Goal: Information Seeking & Learning: Learn about a topic

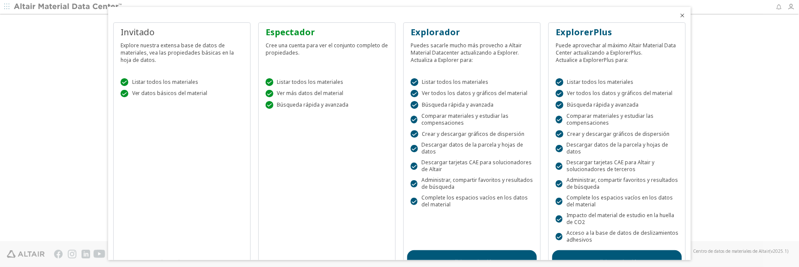
click at [299, 82] on font "Listar todos los materiales" at bounding box center [310, 81] width 67 height 7
click at [291, 81] on font "Listar todos los materiales" at bounding box center [310, 81] width 67 height 7
click at [266, 93] on font "" at bounding box center [269, 93] width 7 height 7
click at [161, 89] on div " Listar todos los materiales  Ver datos básicos del material" at bounding box center [182, 85] width 130 height 36
click at [280, 44] on font "Cree una cuenta para ver el conjunto completo de propiedades." at bounding box center [327, 49] width 122 height 15
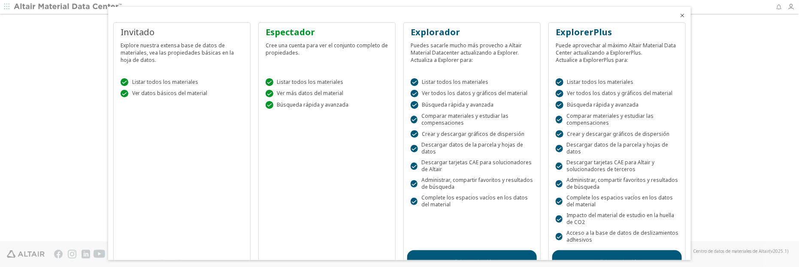
click at [297, 82] on font "Listar todos los materiales" at bounding box center [310, 81] width 67 height 7
click at [297, 93] on font "Ver más datos del material" at bounding box center [310, 92] width 67 height 7
drag, startPoint x: 300, startPoint y: 101, endPoint x: 451, endPoint y: 78, distance: 152.8
click at [306, 101] on font "Búsqueda rápida y avanzada" at bounding box center [313, 104] width 72 height 7
click at [681, 14] on icon "Cerca" at bounding box center [682, 15] width 7 height 7
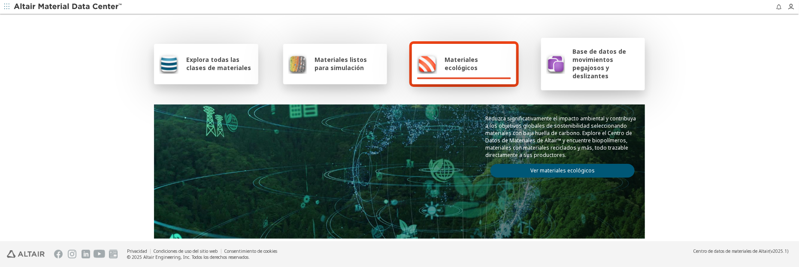
click at [336, 64] on font "Materiales listos para simulación" at bounding box center [341, 63] width 52 height 16
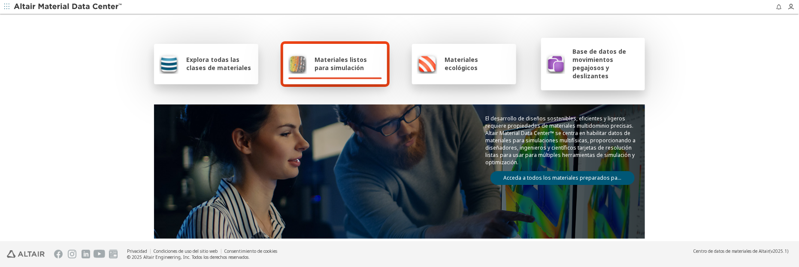
click at [569, 177] on font "Acceda a todos los materiales preparados para CAE" at bounding box center [569, 177] width 130 height 7
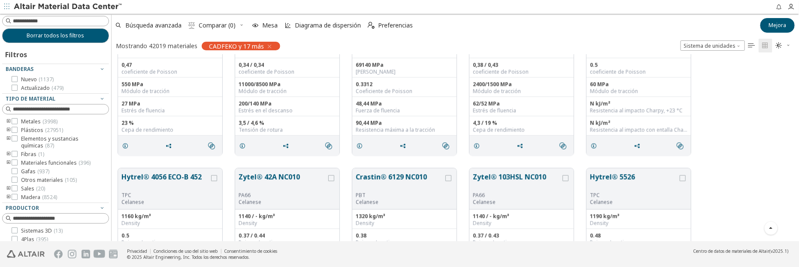
scroll to position [1059, 0]
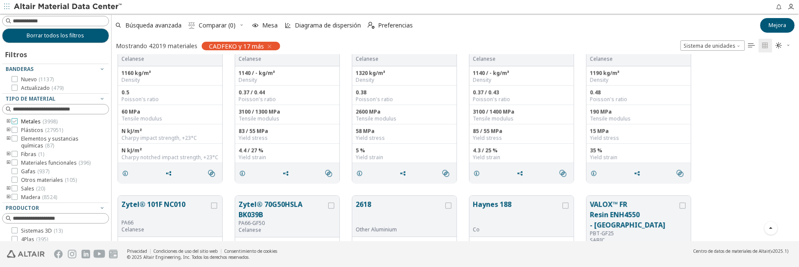
click at [15, 121] on icon at bounding box center [15, 121] width 6 height 6
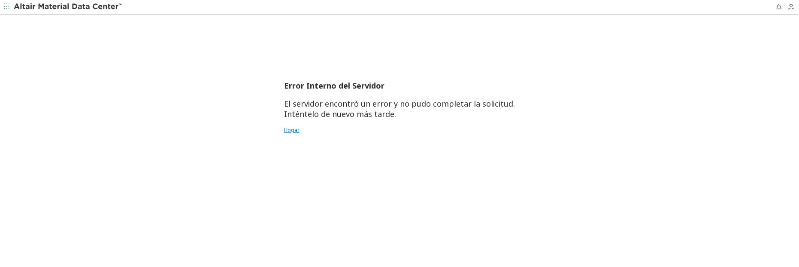
click at [296, 129] on font "Hogar" at bounding box center [291, 129] width 15 height 7
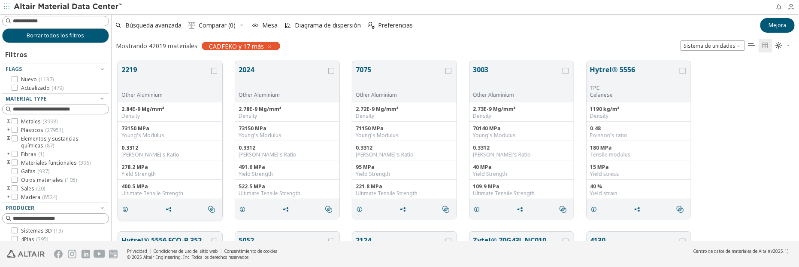
scroll to position [180, 681]
click at [15, 121] on icon at bounding box center [15, 121] width 6 height 6
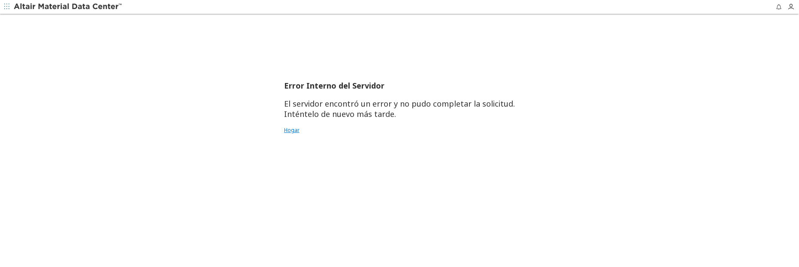
click at [293, 130] on font "Hogar" at bounding box center [291, 129] width 15 height 7
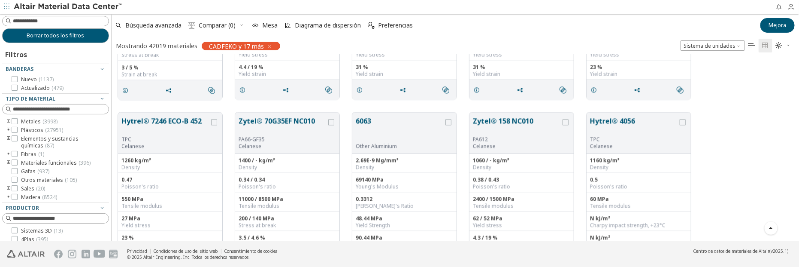
scroll to position [916, 0]
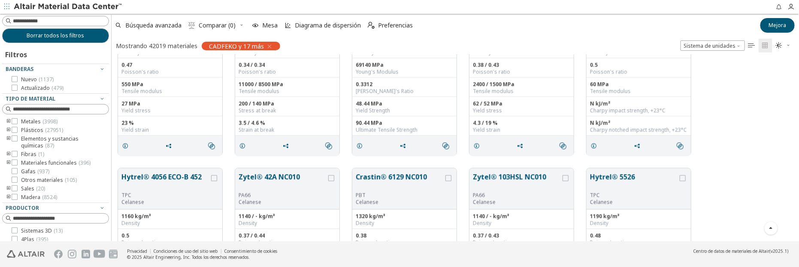
click at [108, 125] on div at bounding box center [109, 127] width 4 height 227
click at [30, 20] on input at bounding box center [56, 20] width 105 height 9
type input "********"
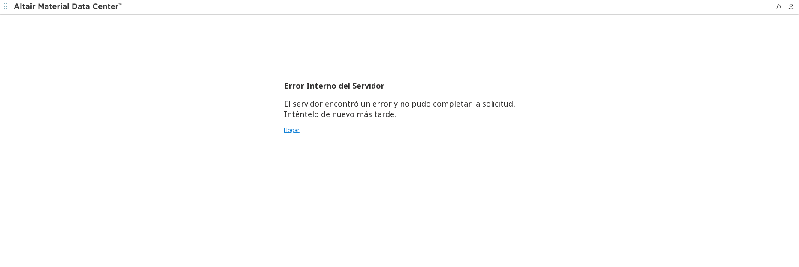
click at [298, 128] on font "Hogar" at bounding box center [291, 129] width 15 height 7
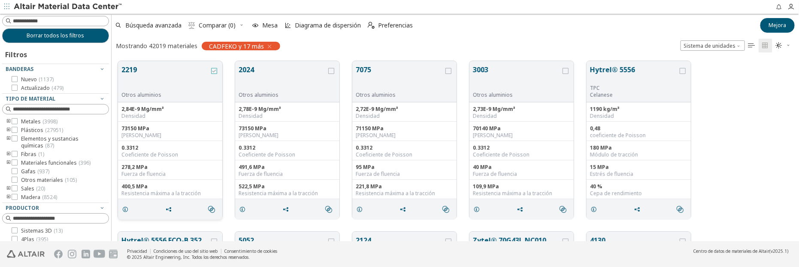
click at [213, 69] on icon "red" at bounding box center [214, 71] width 6 height 6
click at [739, 45] on span "Sistema de unidades" at bounding box center [740, 43] width 7 height 7
click at [710, 65] on span "Métrico" at bounding box center [713, 67] width 58 height 6
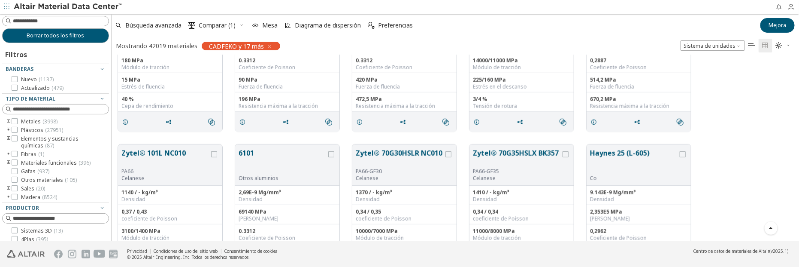
click at [790, 47] on icon "button" at bounding box center [789, 45] width 5 height 5
drag, startPoint x: 770, startPoint y: 116, endPoint x: 773, endPoint y: 72, distance: 44.3
click at [772, 112] on div "Hytrel® 5556 ECO-B 352 TPC Celanese 1190 kg/m³ Densidad 0,48 coeficiente de Poi…" at bounding box center [456, 52] width 688 height 170
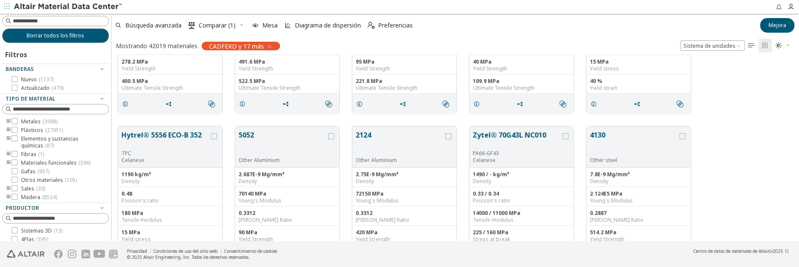
scroll to position [0, 0]
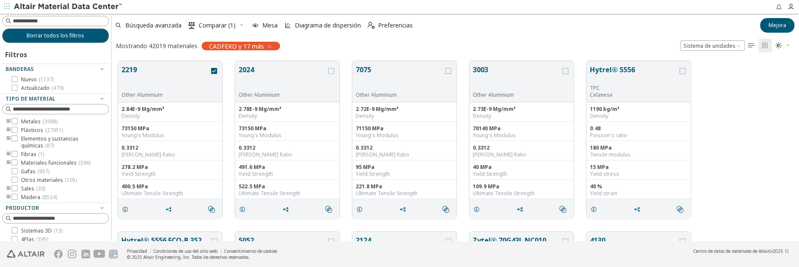
click at [790, 43] on icon "button" at bounding box center [789, 45] width 5 height 5
drag, startPoint x: 761, startPoint y: 146, endPoint x: 752, endPoint y: 139, distance: 11.9
click at [761, 146] on div "2219 Other Aluminium 2.84E-9 Mg/mm³ Density 73150 MPa Young's Modulus 0.3312 Po…" at bounding box center [456, 140] width 688 height 170
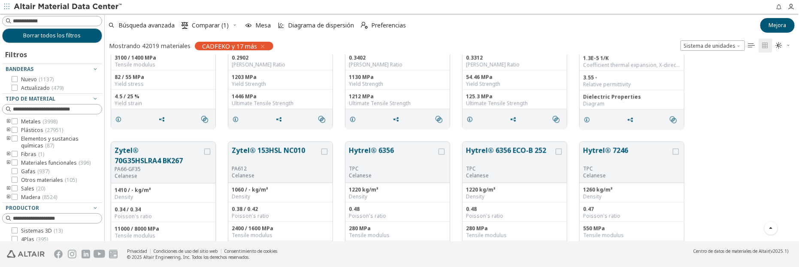
scroll to position [7, 7]
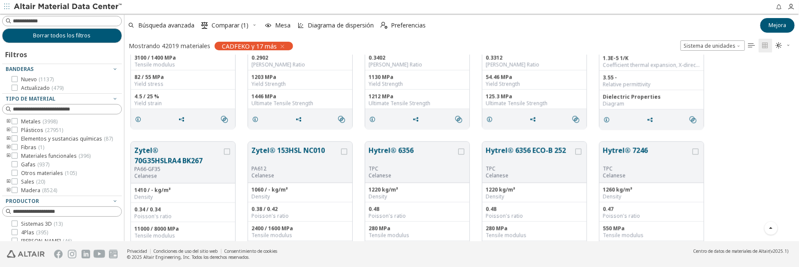
drag, startPoint x: 109, startPoint y: 130, endPoint x: 126, endPoint y: 144, distance: 22.0
click at [126, 144] on div "Borrar todos los filtros Filtros Banderas Nuevo ( 1137 ) Actualizado ( 479 ) Ti…" at bounding box center [399, 127] width 799 height 227
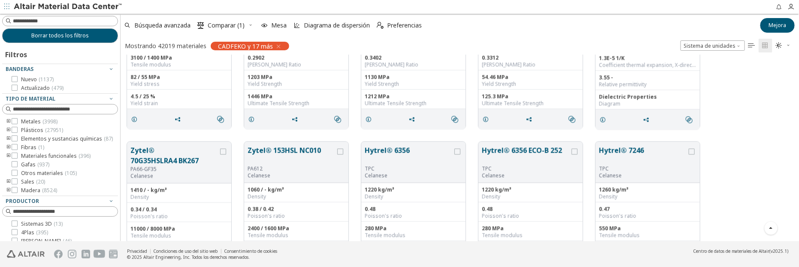
scroll to position [180, 672]
drag, startPoint x: 121, startPoint y: 130, endPoint x: 121, endPoint y: 138, distance: 8.2
click at [121, 138] on div "Borrar todos los filtros Filtros Banderas Nuevo ( 1137 ) Actualizado ( 479 ) Ti…" at bounding box center [399, 127] width 799 height 227
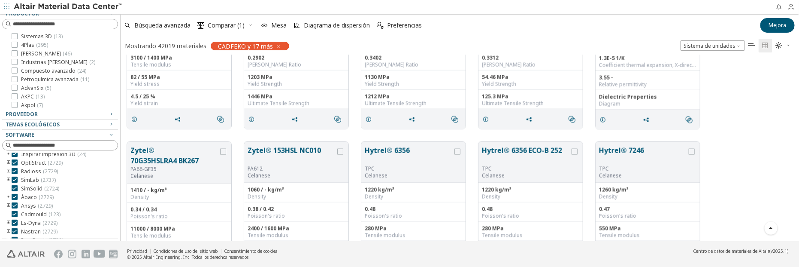
scroll to position [70, 0]
click at [57, 182] on font "2724" at bounding box center [52, 181] width 12 height 7
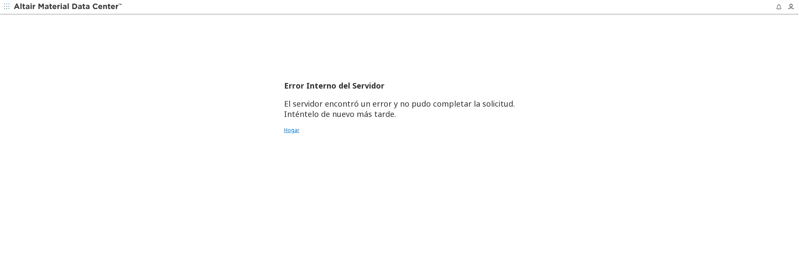
click at [298, 128] on font "Hogar" at bounding box center [291, 129] width 15 height 7
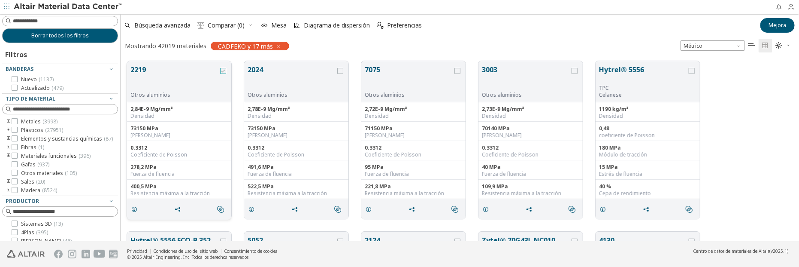
click at [225, 72] on icon "red" at bounding box center [223, 71] width 6 height 6
click at [401, 24] on font "Preferencias" at bounding box center [404, 25] width 35 height 8
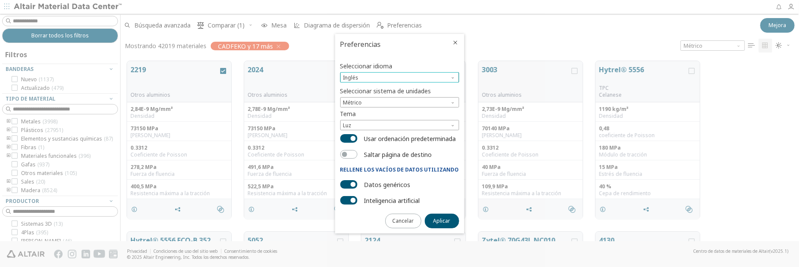
click at [453, 75] on span "Idioma" at bounding box center [454, 75] width 7 height 7
click at [404, 85] on span "Inglés" at bounding box center [399, 87] width 111 height 6
click at [438, 220] on font "Aplicar" at bounding box center [442, 220] width 17 height 7
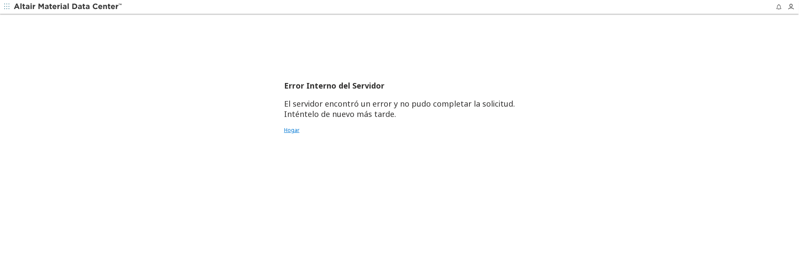
click at [290, 130] on font "Hogar" at bounding box center [291, 129] width 15 height 7
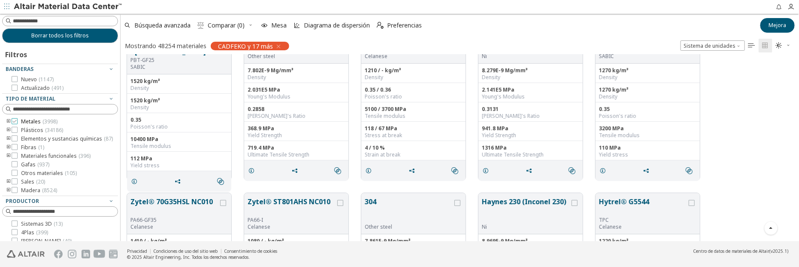
scroll to position [1345, 0]
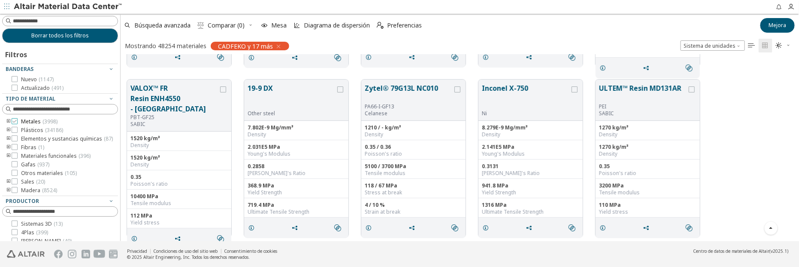
click at [15, 122] on icon at bounding box center [15, 121] width 6 height 6
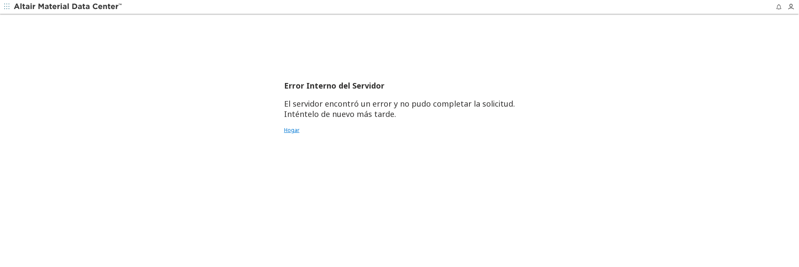
click at [289, 131] on font "Hogar" at bounding box center [291, 129] width 15 height 7
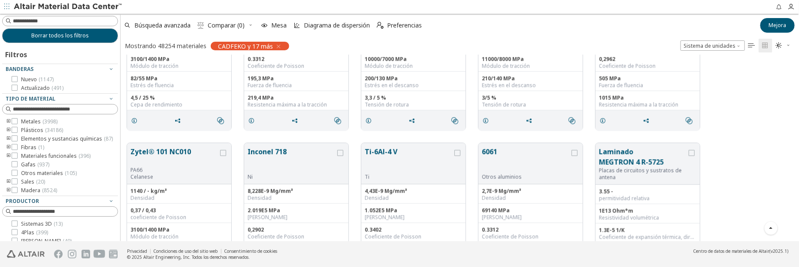
scroll to position [601, 0]
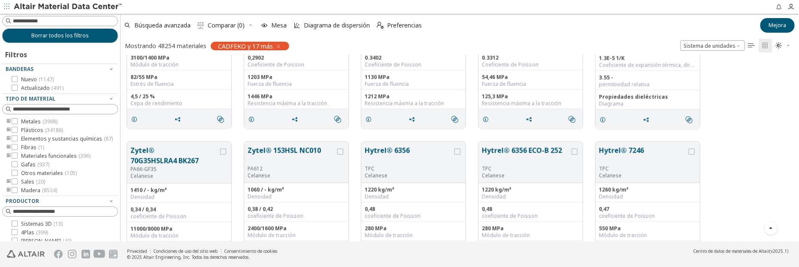
drag, startPoint x: 118, startPoint y: 125, endPoint x: 116, endPoint y: 143, distance: 17.7
click at [115, 150] on div "Borrar todos los filtros Filtros Banderas Nuevo ( 1147 ) Actualizado ( 491 ) Ti…" at bounding box center [399, 127] width 799 height 227
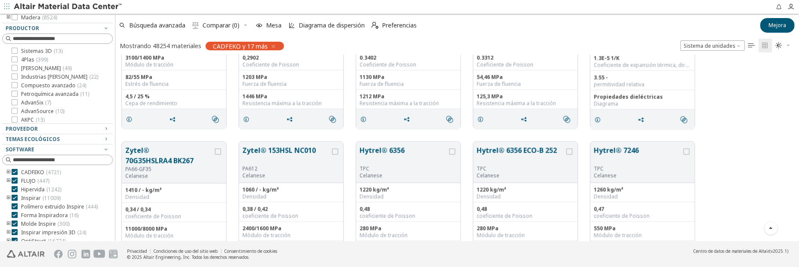
scroll to position [194, 0]
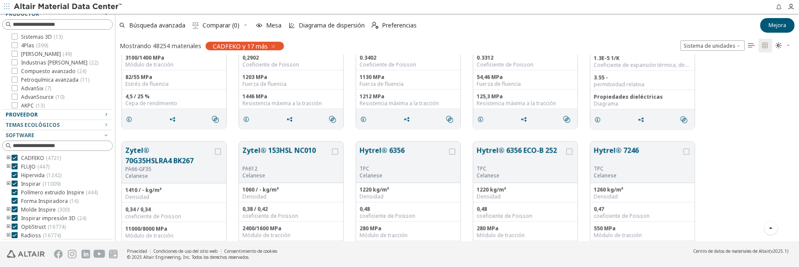
click at [95, 111] on div "Proveedor" at bounding box center [54, 114] width 97 height 7
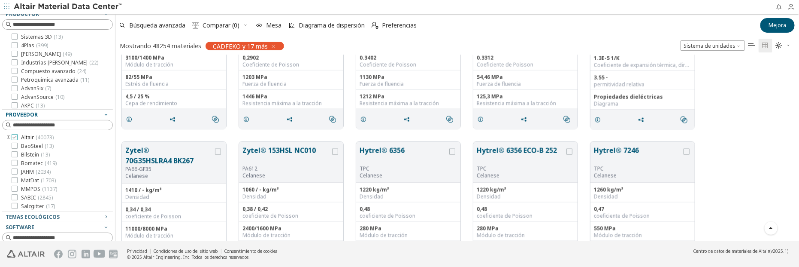
click at [16, 137] on icon at bounding box center [15, 137] width 6 height 6
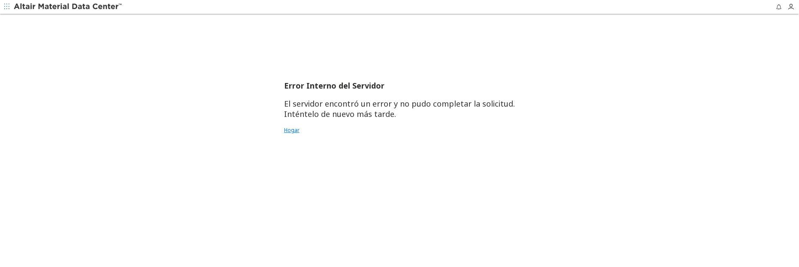
click at [295, 130] on font "Hogar" at bounding box center [291, 129] width 15 height 7
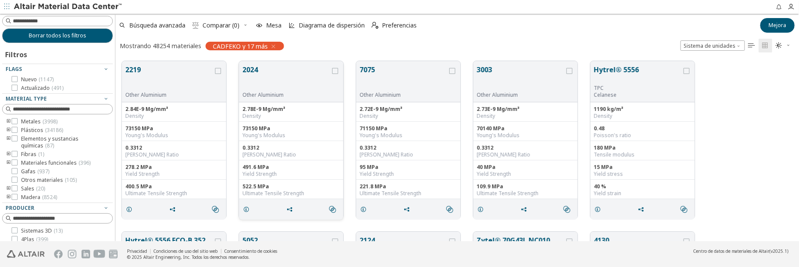
scroll to position [180, 678]
click at [217, 69] on icon "red" at bounding box center [218, 71] width 6 height 6
click at [173, 208] on icon "red" at bounding box center [172, 209] width 7 height 7
click at [130, 208] on icon "red" at bounding box center [129, 209] width 7 height 7
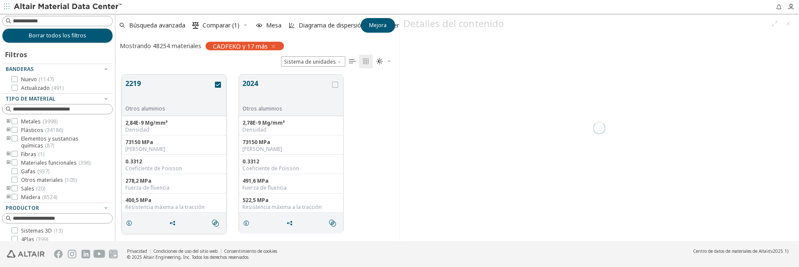
scroll to position [7, 7]
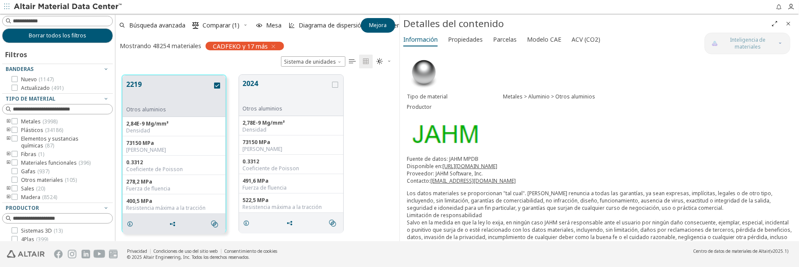
click at [389, 61] on icon "button" at bounding box center [389, 60] width 5 height 5
click at [232, 44] on font "CADFEKO y 17 más" at bounding box center [240, 46] width 55 height 8
click at [271, 45] on icon "button" at bounding box center [273, 46] width 7 height 7
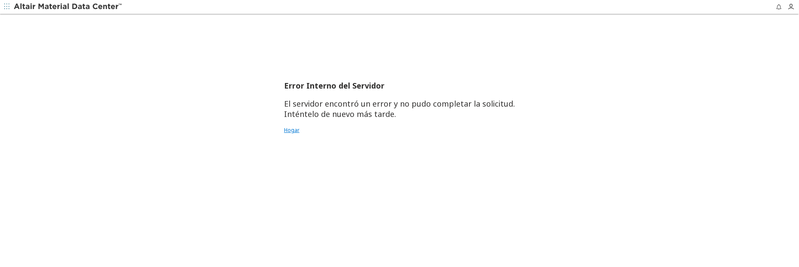
click at [291, 130] on font "Hogar" at bounding box center [291, 129] width 15 height 7
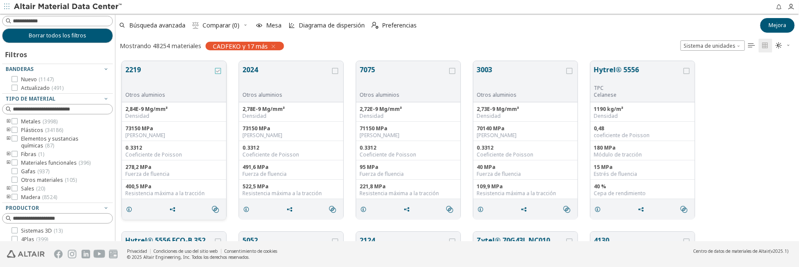
click at [216, 69] on icon "red" at bounding box center [218, 71] width 6 height 6
click at [332, 69] on icon "red" at bounding box center [335, 71] width 6 height 6
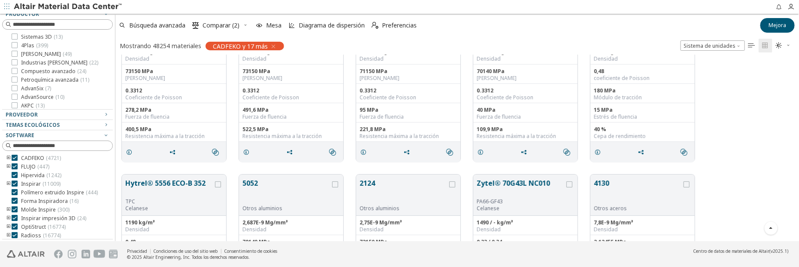
scroll to position [180, 678]
drag, startPoint x: 111, startPoint y: 144, endPoint x: 115, endPoint y: 114, distance: 30.8
click at [115, 114] on div "Borrar todos los filtros Filtros Banderas Nuevo ( 1147 ) Actualizado ( 491 ) Ti…" at bounding box center [399, 127] width 799 height 227
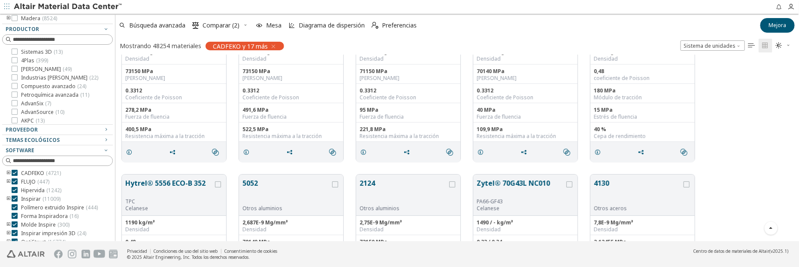
scroll to position [194, 0]
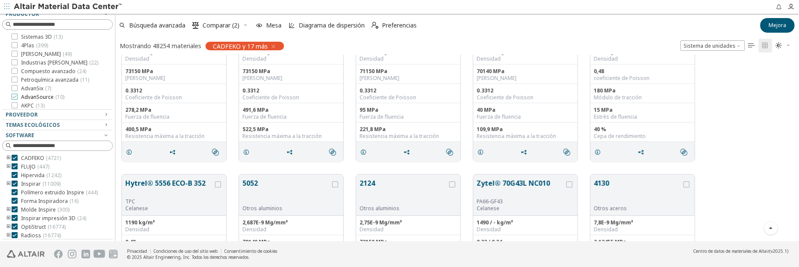
click at [15, 95] on icon at bounding box center [15, 97] width 6 height 6
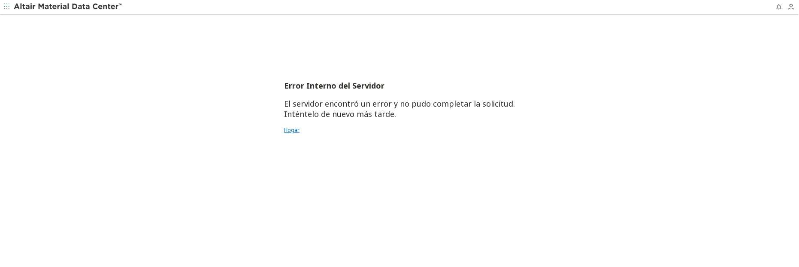
click at [292, 129] on font "Hogar" at bounding box center [291, 129] width 15 height 7
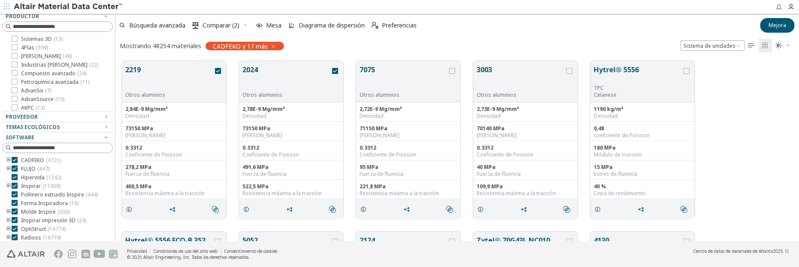
scroll to position [194, 0]
click at [14, 36] on icon at bounding box center [15, 36] width 6 height 6
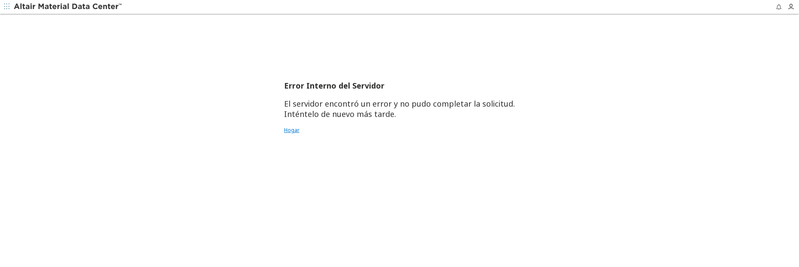
click at [296, 131] on font "Hogar" at bounding box center [291, 129] width 15 height 7
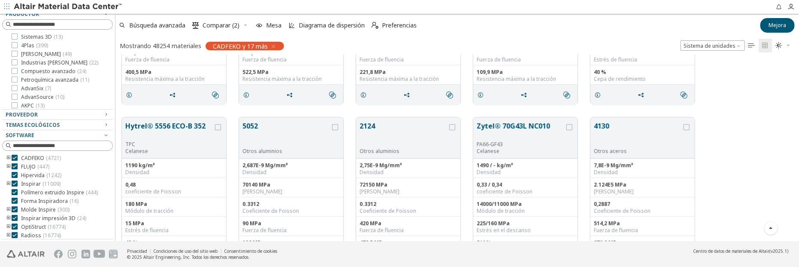
scroll to position [77, 0]
click at [15, 232] on icon at bounding box center [15, 233] width 6 height 6
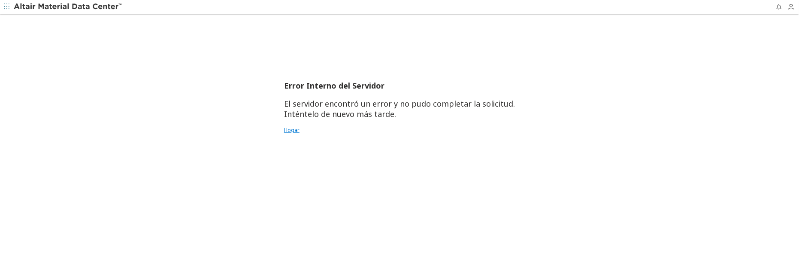
click at [293, 130] on font "Hogar" at bounding box center [291, 129] width 15 height 7
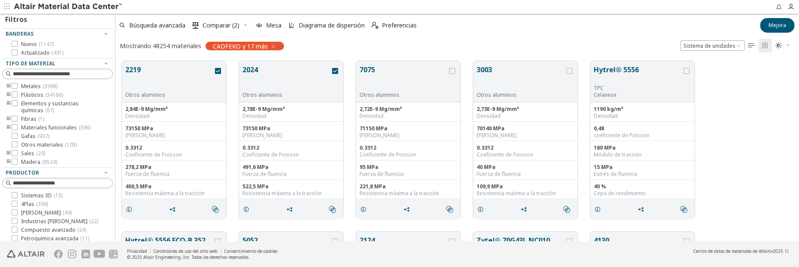
drag, startPoint x: 113, startPoint y: 179, endPoint x: 113, endPoint y: 144, distance: 35.2
click at [113, 176] on div "Borrar todos los filtros Filtros [PERSON_NAME] Nuevo ( 1147 ) Actualizado ( 491…" at bounding box center [399, 127] width 799 height 227
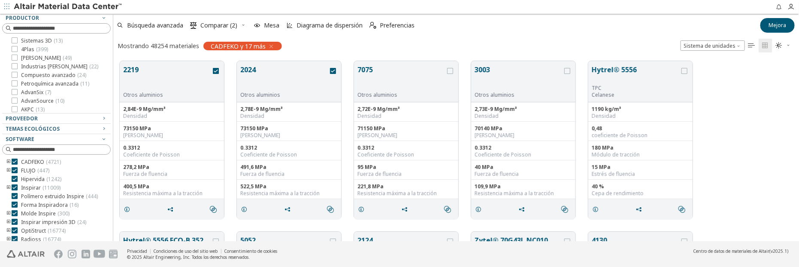
scroll to position [194, 0]
click at [14, 157] on icon at bounding box center [15, 158] width 6 height 6
